Goal: Check status: Check status

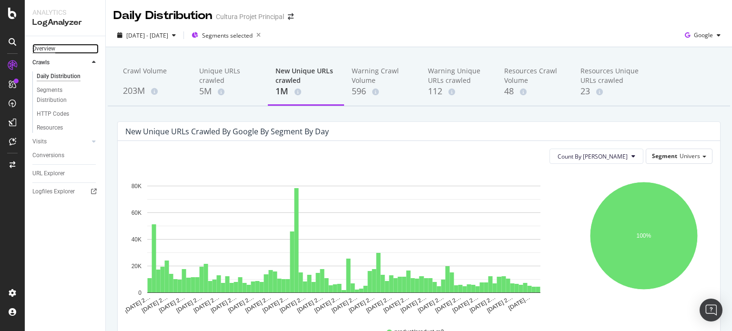
click at [47, 52] on div "Overview" at bounding box center [43, 49] width 23 height 10
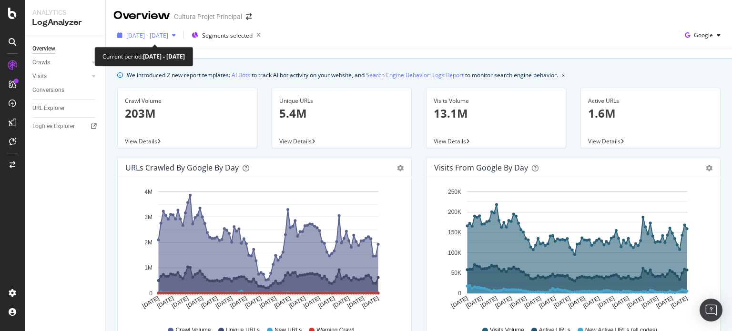
click at [180, 40] on div "[DATE] - [DATE]" at bounding box center [146, 35] width 66 height 14
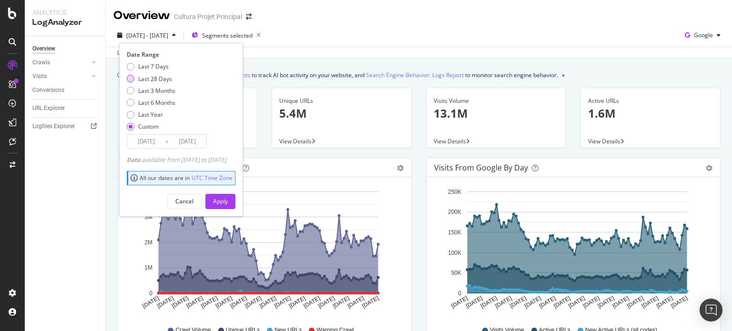
click at [167, 75] on div "Last 28 Days" at bounding box center [155, 79] width 34 height 8
type input "[DATE]"
click at [228, 203] on div "Apply" at bounding box center [220, 201] width 15 height 8
